Goal: Information Seeking & Learning: Compare options

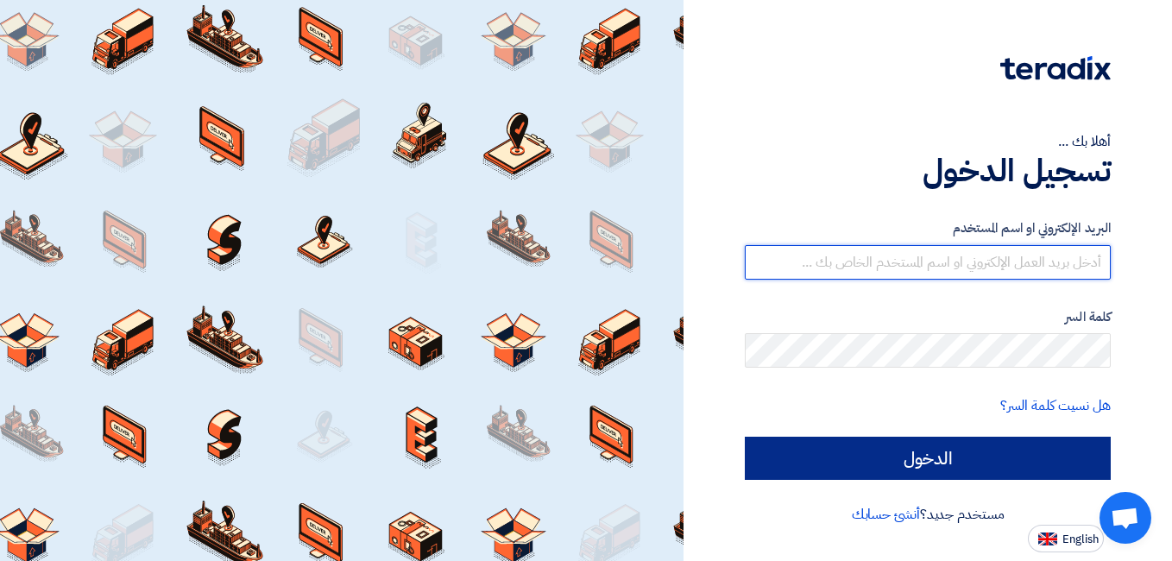
type input "mohamed.mohy@wadigroup.com.eg"
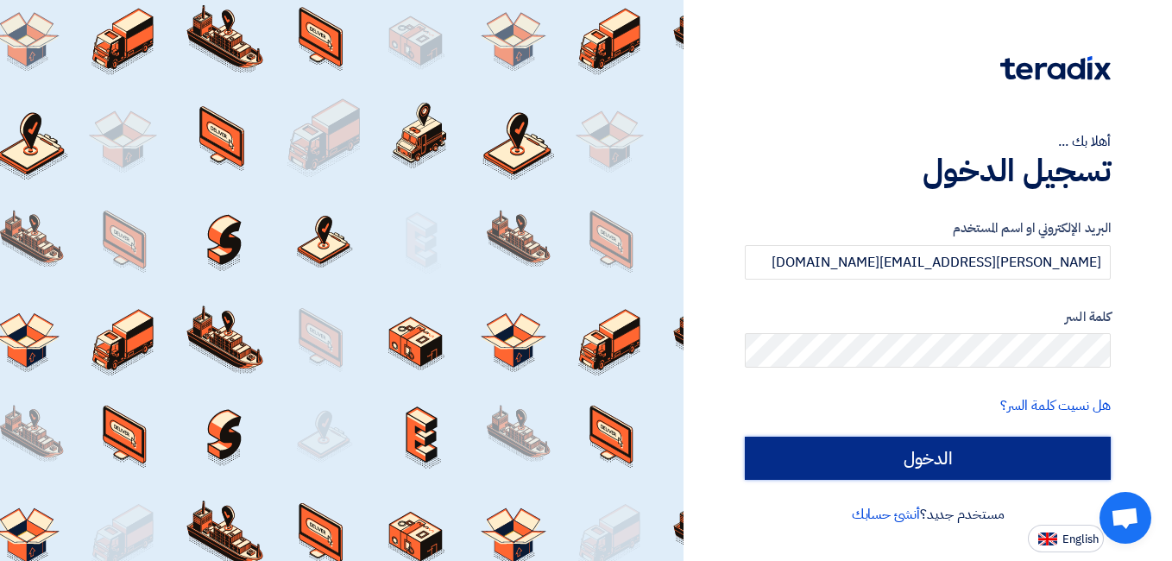
click at [950, 461] on input "الدخول" at bounding box center [928, 458] width 366 height 43
click at [938, 450] on input "الدخول" at bounding box center [928, 458] width 366 height 43
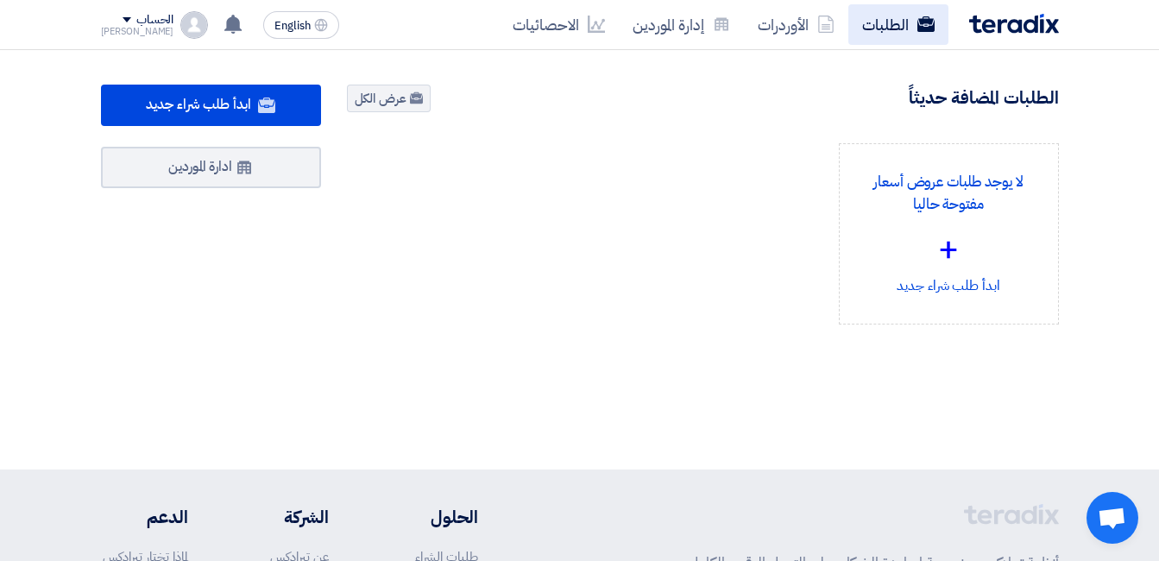
click at [865, 28] on link "الطلبات" at bounding box center [899, 24] width 100 height 41
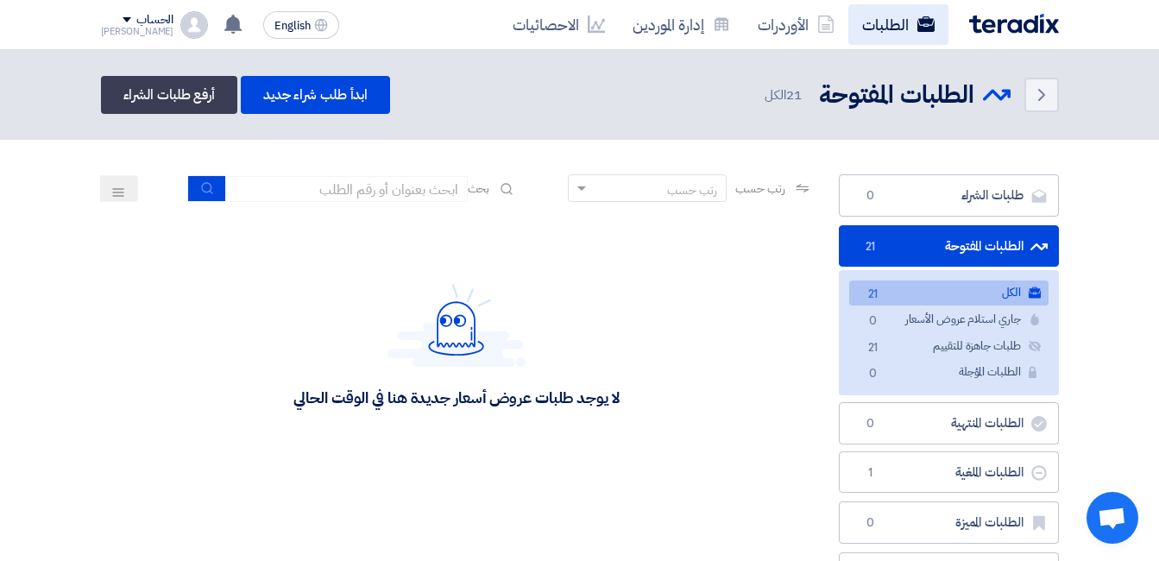
click at [925, 33] on link "الطلبات" at bounding box center [899, 24] width 100 height 41
click at [862, 17] on link "الطلبات" at bounding box center [899, 24] width 100 height 41
click at [875, 29] on link "الطلبات" at bounding box center [899, 24] width 100 height 41
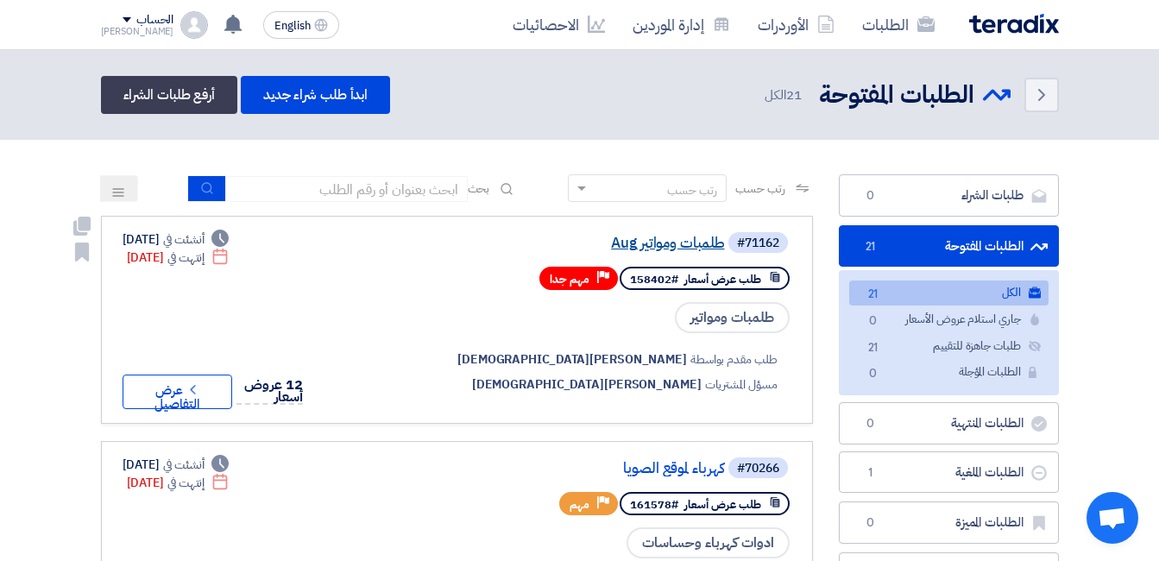
click at [725, 251] on link "طلمبات ومواتير Aug" at bounding box center [552, 244] width 345 height 16
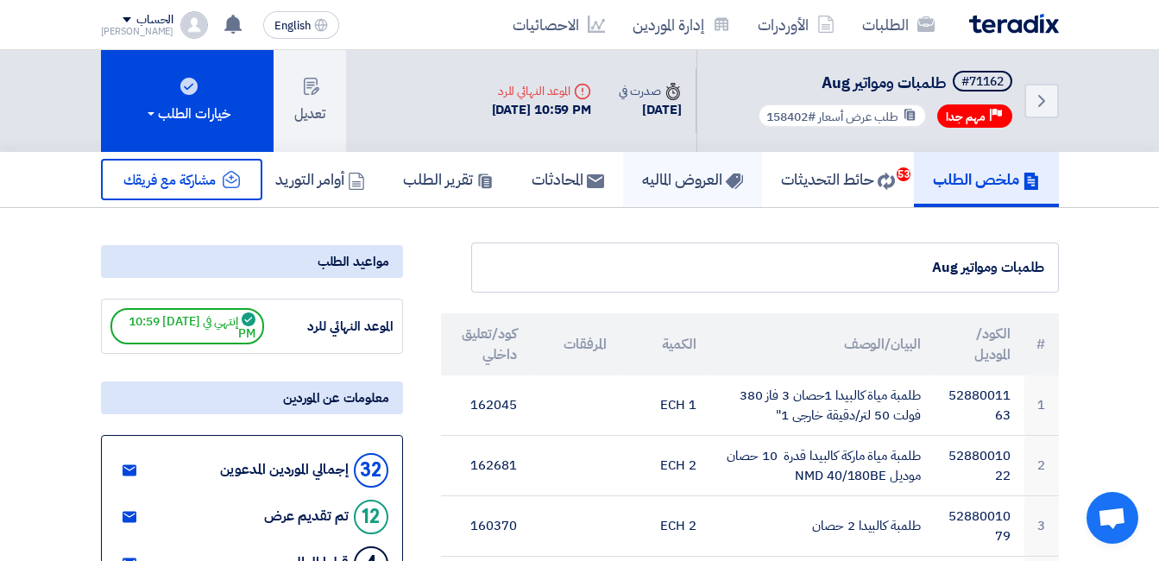
click at [640, 196] on link "العروض الماليه" at bounding box center [692, 179] width 139 height 55
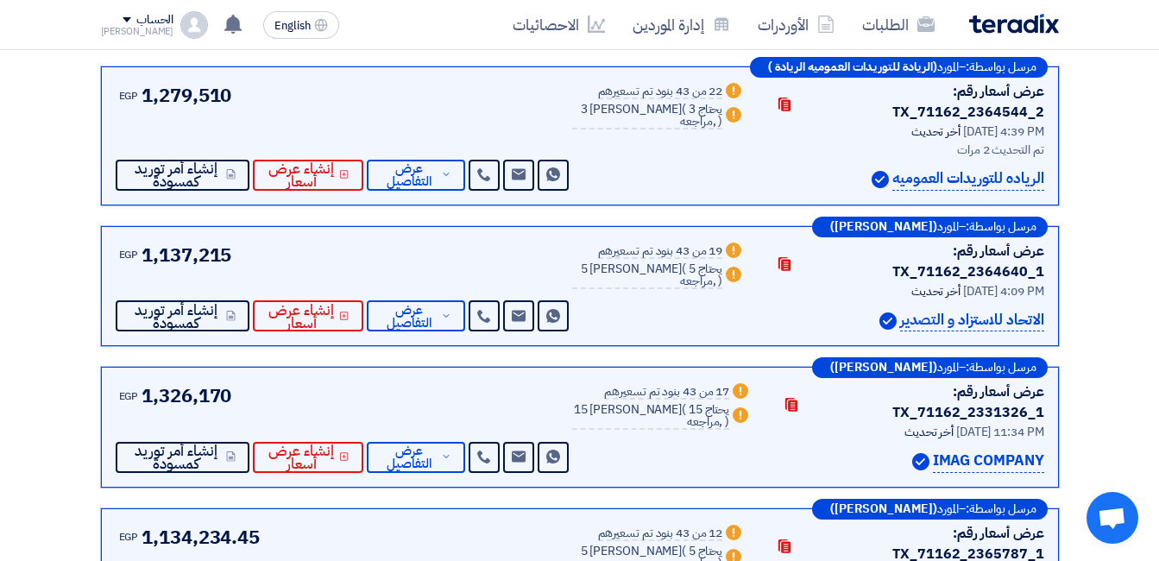
scroll to position [950, 0]
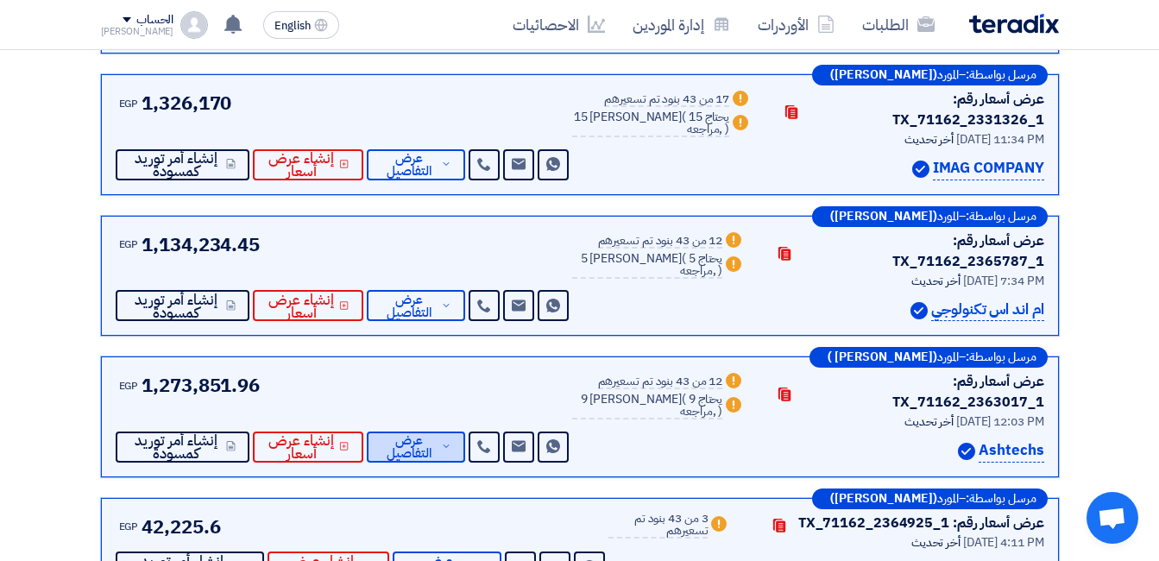
click at [438, 434] on span "عرض التفاصيل" at bounding box center [409, 447] width 57 height 26
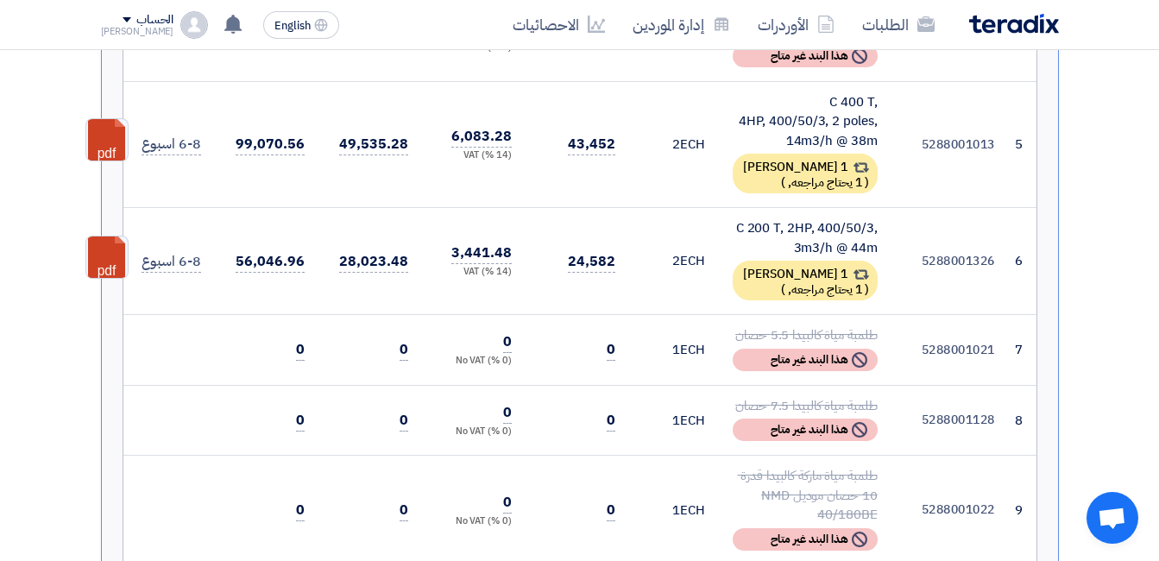
scroll to position [1986, 0]
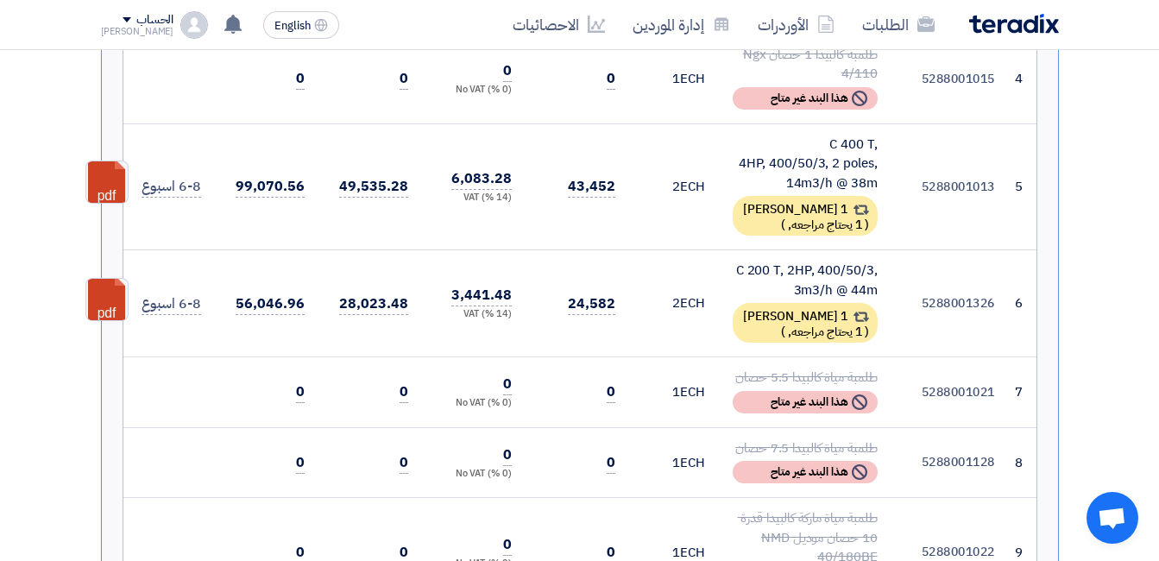
click at [959, 250] on td "5288001326" at bounding box center [950, 303] width 117 height 107
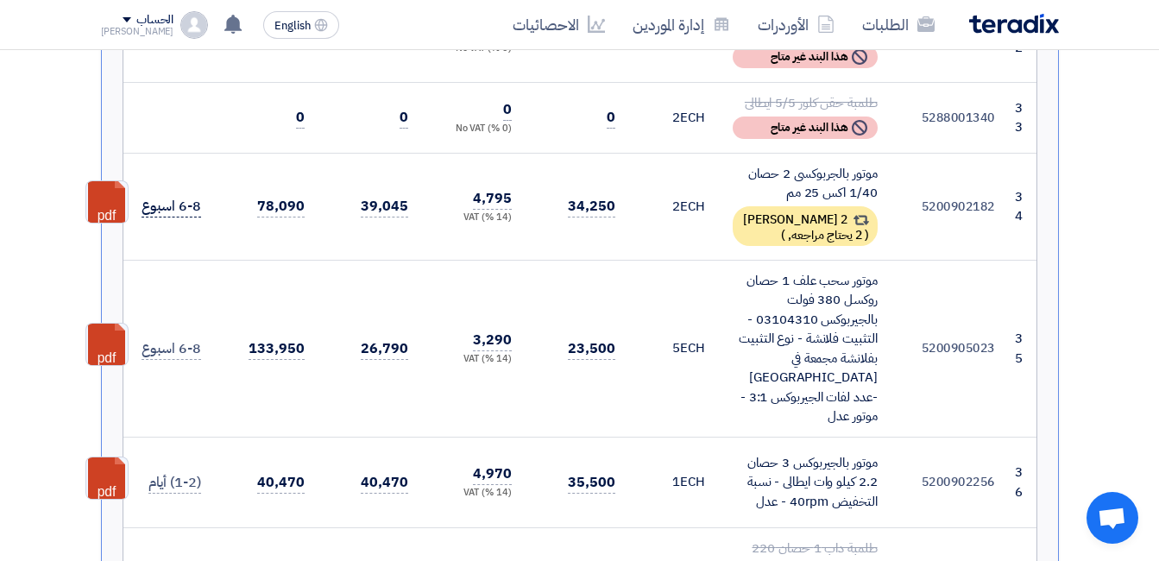
scroll to position [4576, 0]
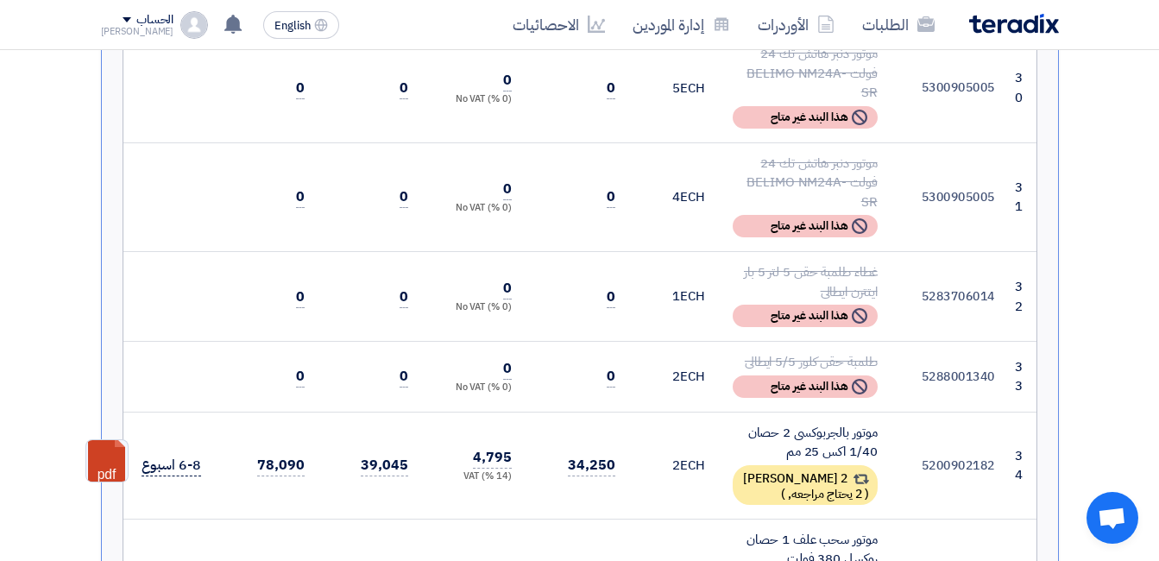
drag, startPoint x: 199, startPoint y: 263, endPoint x: 142, endPoint y: 270, distance: 57.4
click at [142, 455] on span "6-8 اسبوع" at bounding box center [171, 466] width 59 height 22
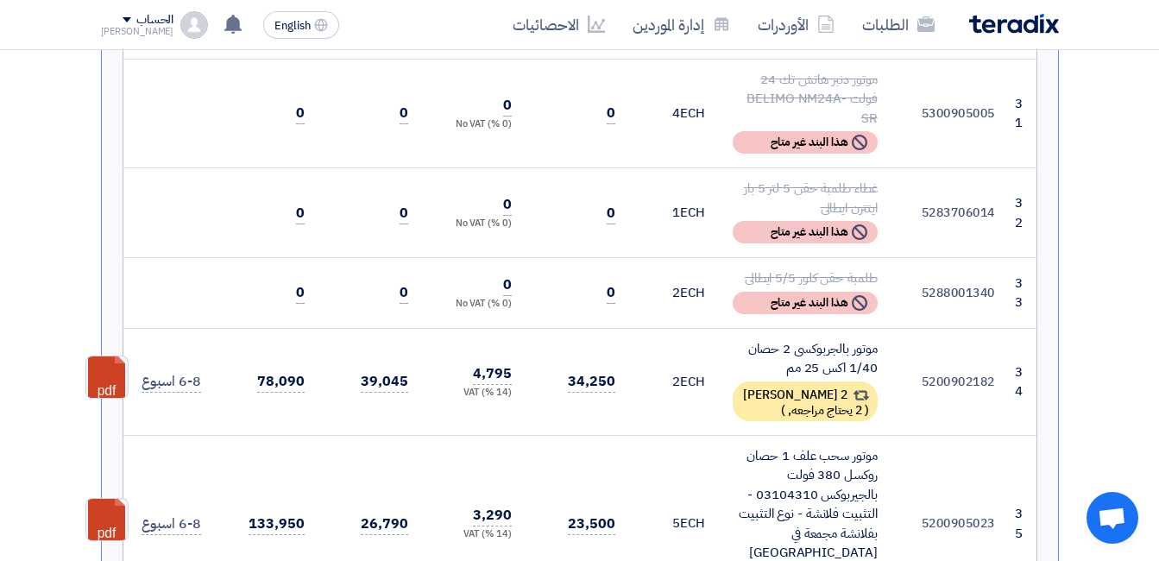
scroll to position [4662, 0]
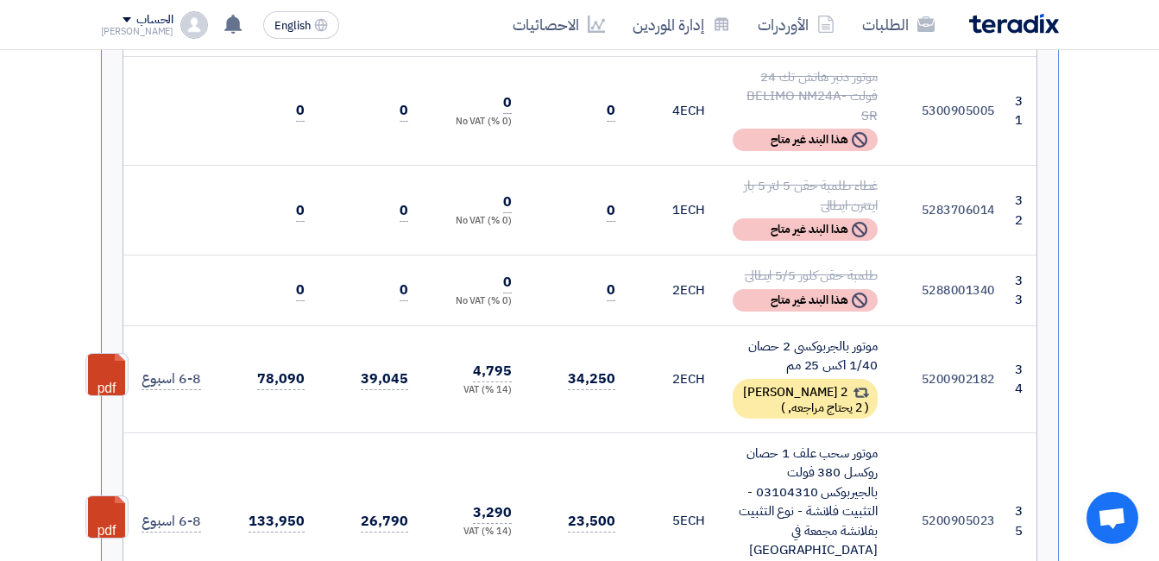
click at [176, 433] on td "6-8 اسبوع" at bounding box center [170, 521] width 90 height 177
drag, startPoint x: 145, startPoint y: 307, endPoint x: 211, endPoint y: 306, distance: 65.6
click at [211, 433] on td "6-8 اسبوع" at bounding box center [170, 521] width 90 height 177
click at [198, 511] on span "6-8 اسبوع" at bounding box center [171, 522] width 59 height 22
click at [178, 511] on span "6-8 اسبوع" at bounding box center [171, 522] width 59 height 22
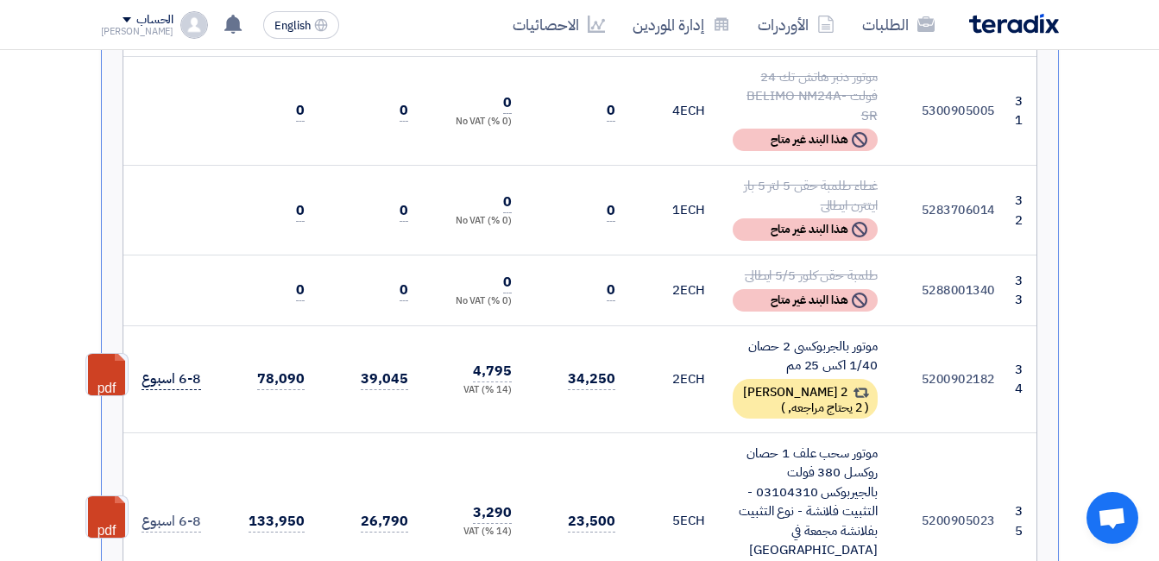
drag, startPoint x: 153, startPoint y: 183, endPoint x: 176, endPoint y: 185, distance: 23.4
click at [176, 369] on span "6-8 اسبوع" at bounding box center [171, 380] width 59 height 22
click at [180, 369] on span "6-8 اسبوع" at bounding box center [171, 380] width 59 height 22
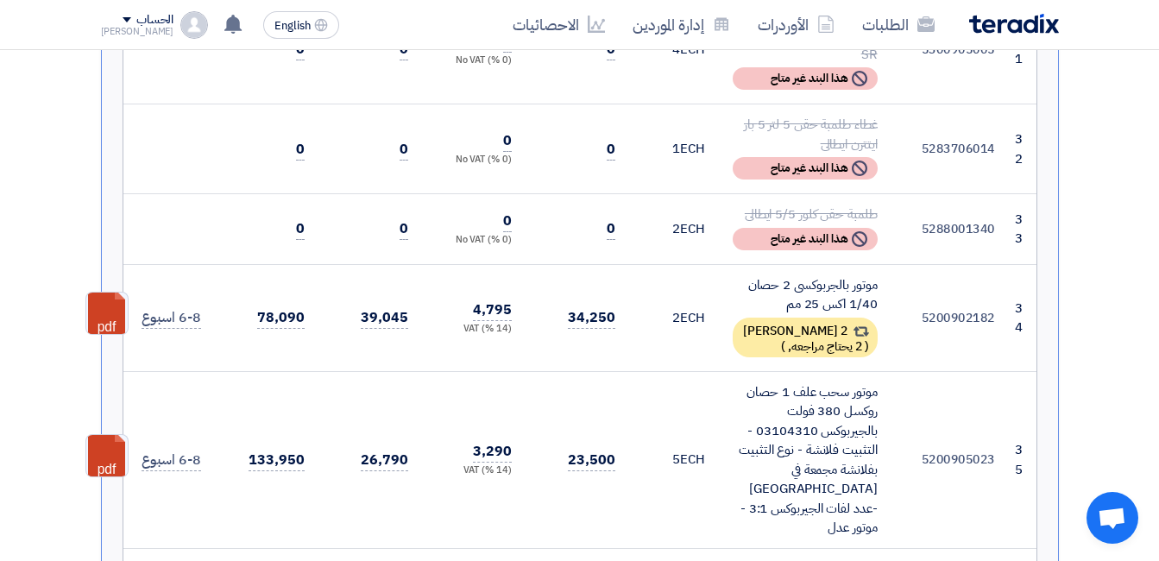
scroll to position [4748, 0]
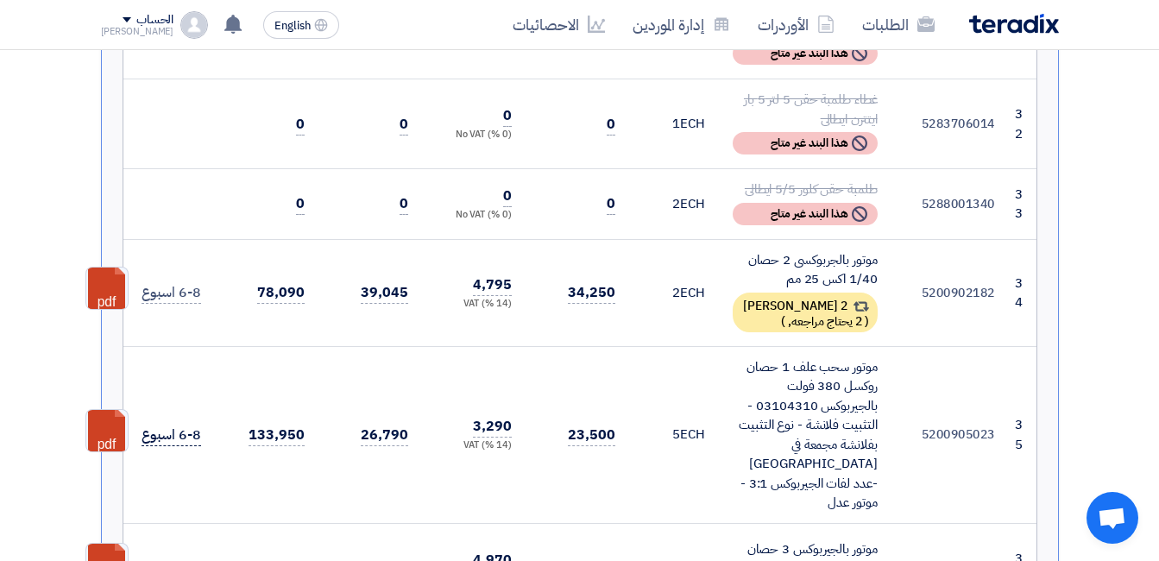
click at [180, 425] on span "6-8 اسبوع" at bounding box center [171, 436] width 59 height 22
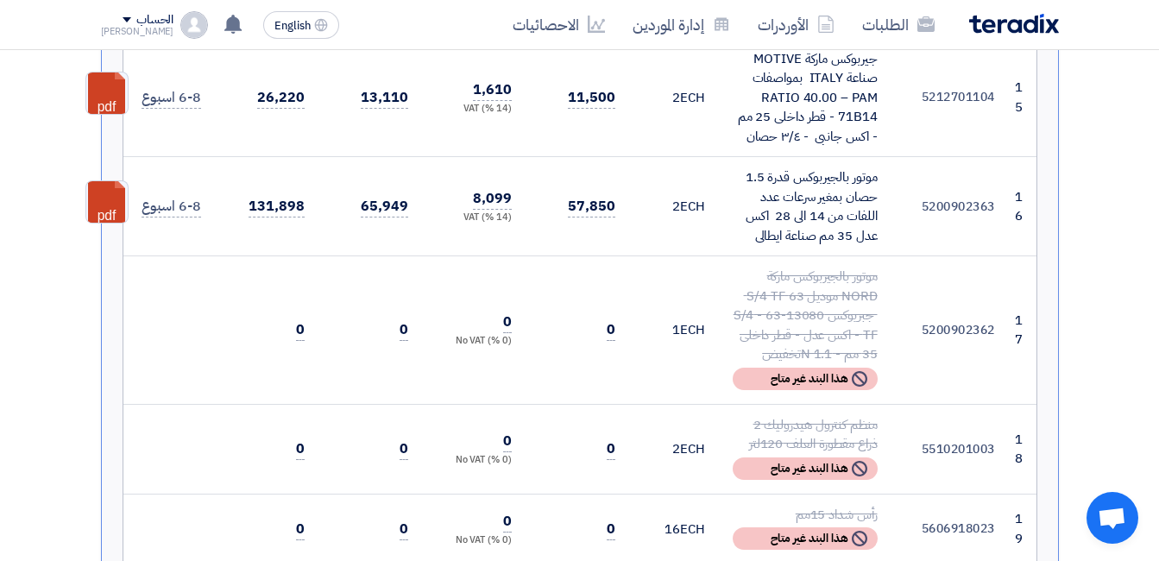
scroll to position [2676, 0]
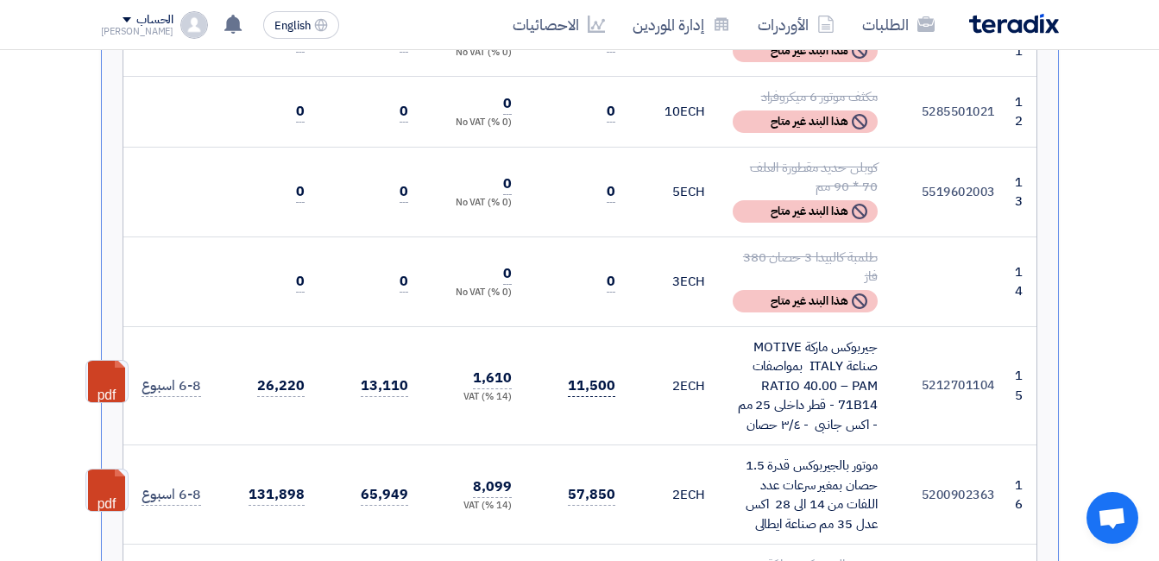
click at [595, 376] on span "11,500" at bounding box center [591, 387] width 47 height 22
click at [588, 376] on span "11,500" at bounding box center [591, 387] width 47 height 22
click at [548, 326] on td "11,500" at bounding box center [578, 385] width 104 height 119
drag, startPoint x: 106, startPoint y: 258, endPoint x: 123, endPoint y: 242, distance: 23.8
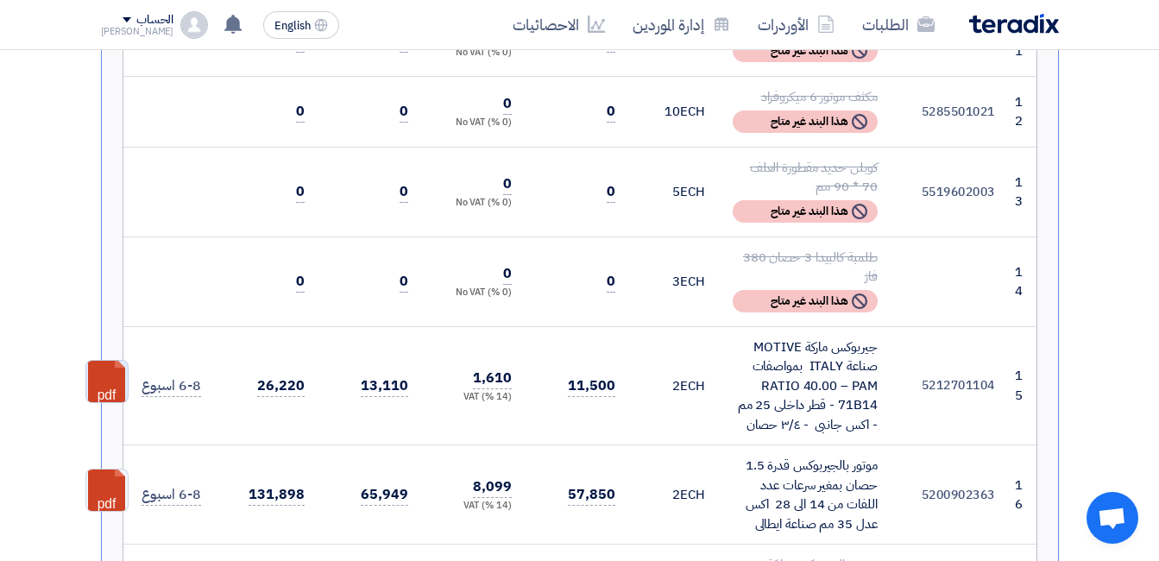
click at [106, 361] on link at bounding box center [155, 413] width 138 height 104
click at [109, 470] on link at bounding box center [155, 522] width 138 height 104
click at [649, 326] on td "2 ECH" at bounding box center [674, 385] width 90 height 119
click at [976, 326] on td "5212701104" at bounding box center [950, 385] width 117 height 119
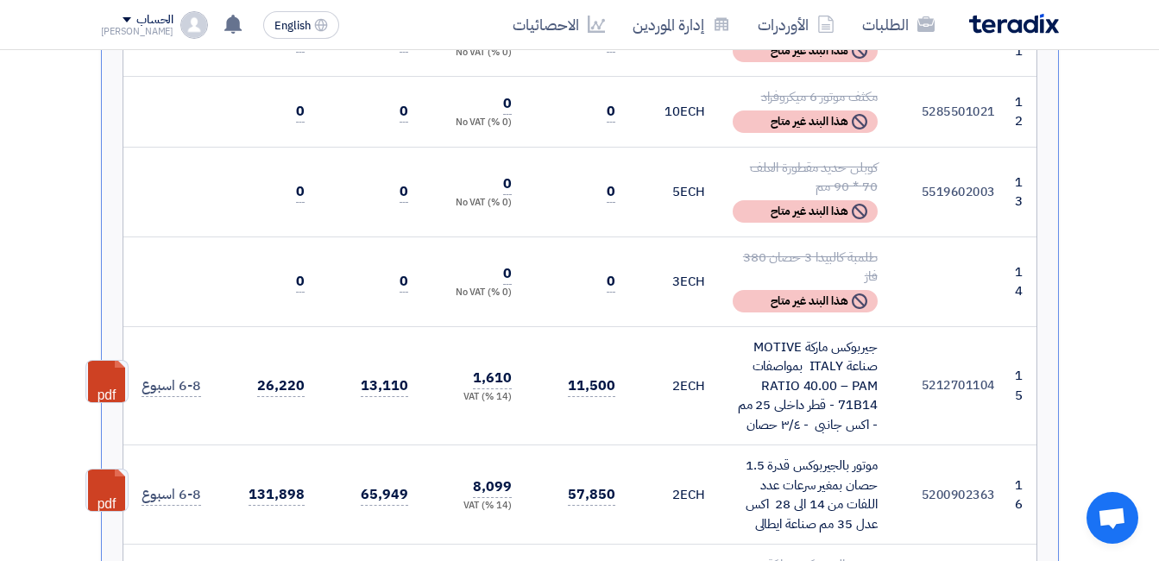
click at [976, 326] on td "5212701104" at bounding box center [950, 385] width 117 height 119
copy td "5212701104"
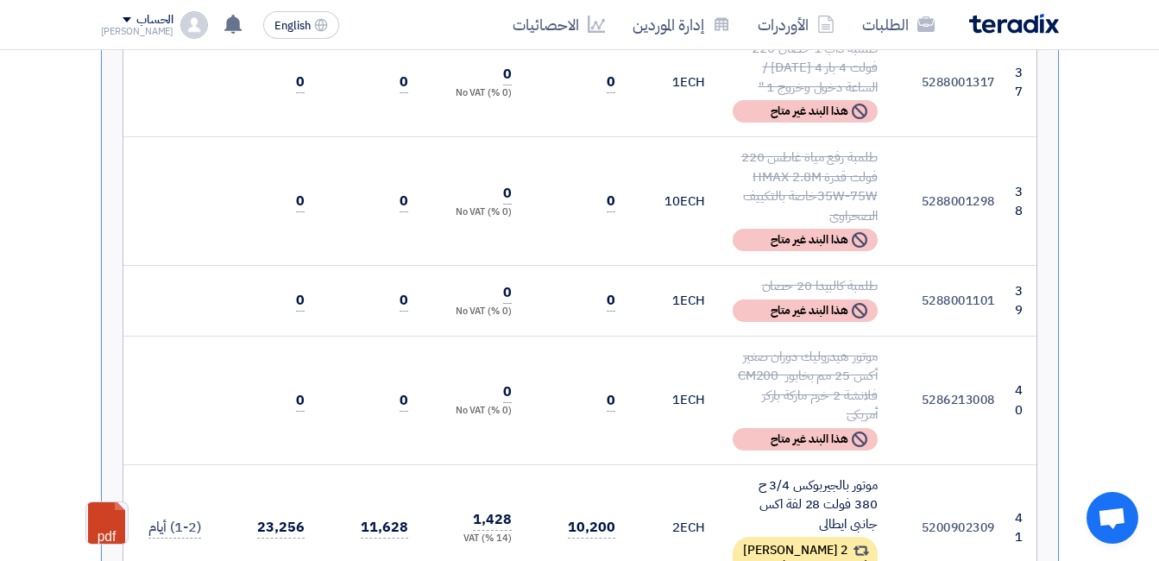
scroll to position [5353, 0]
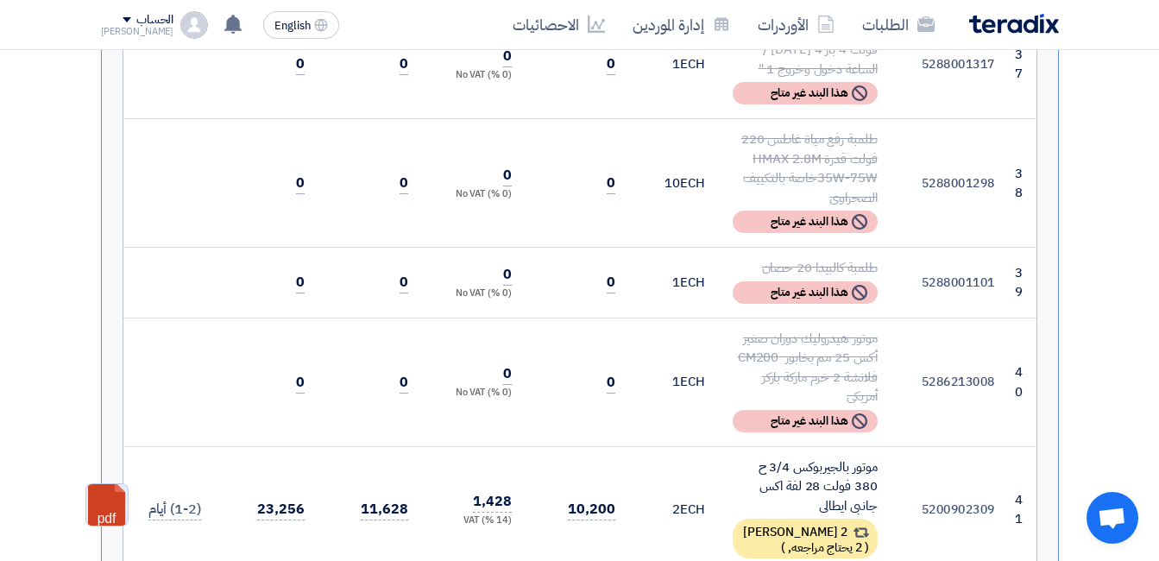
click at [103, 484] on link at bounding box center [155, 536] width 138 height 104
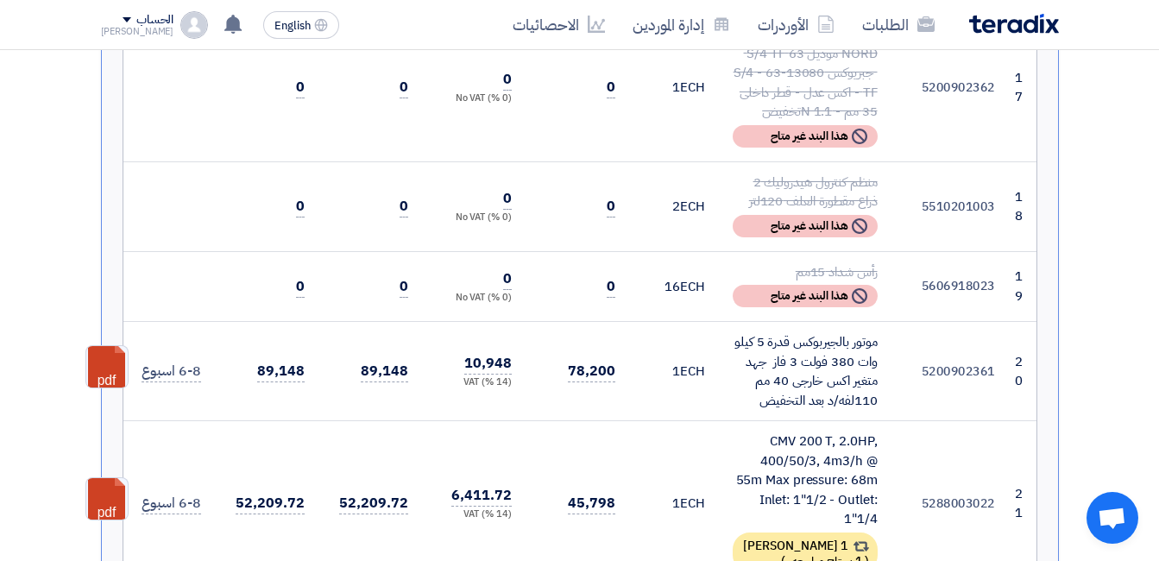
scroll to position [3194, 0]
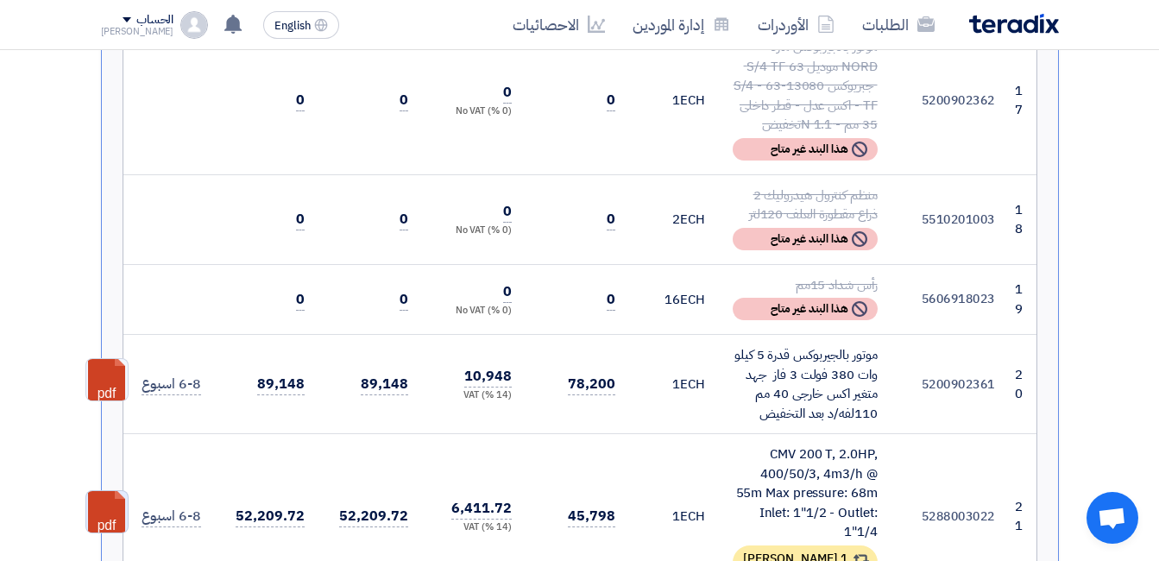
drag, startPoint x: 107, startPoint y: 388, endPoint x: 112, endPoint y: 381, distance: 9.3
click at [107, 491] on link at bounding box center [155, 543] width 138 height 104
drag, startPoint x: 1121, startPoint y: 289, endPoint x: 953, endPoint y: 407, distance: 205.7
click at [945, 434] on td "5288003022" at bounding box center [950, 517] width 117 height 166
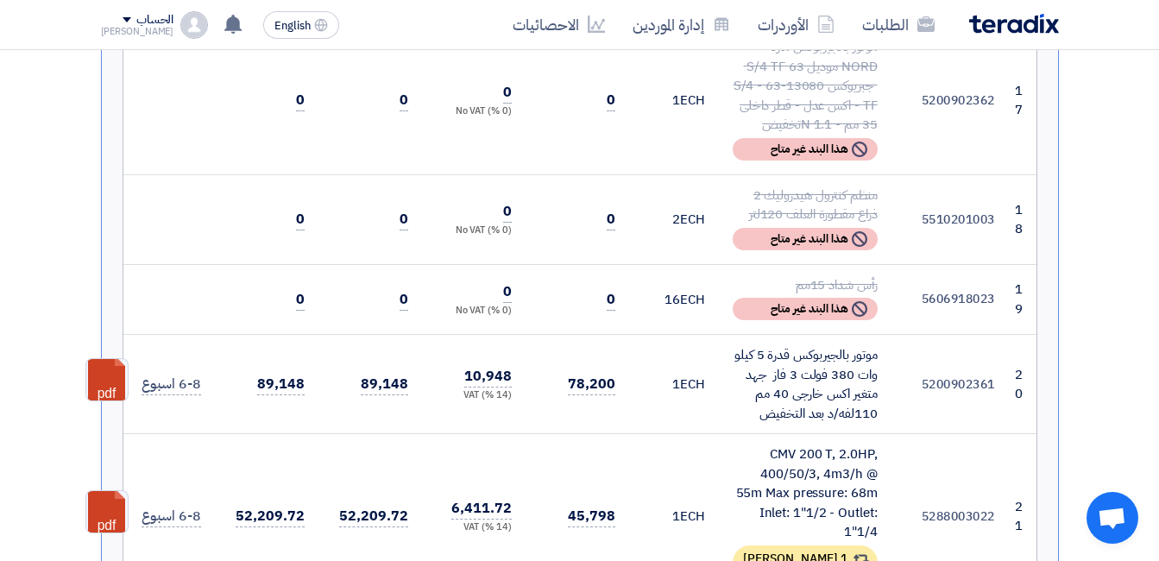
click at [945, 434] on td "5288003022" at bounding box center [950, 517] width 117 height 166
copy td "5288003022"
